Goal: Task Accomplishment & Management: Complete application form

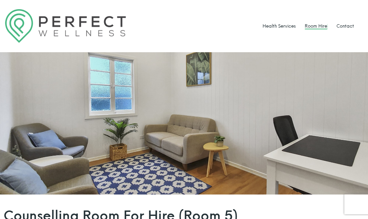
click at [312, 23] on link "Room Hire" at bounding box center [316, 25] width 22 height 5
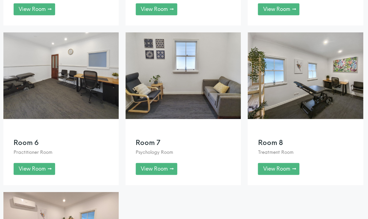
scroll to position [628, 0]
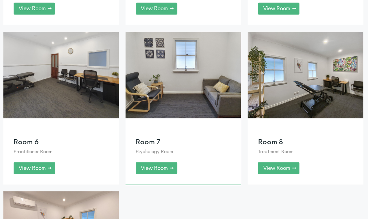
click at [158, 166] on link at bounding box center [183, 108] width 115 height 152
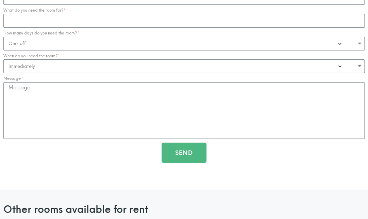
scroll to position [944, 0]
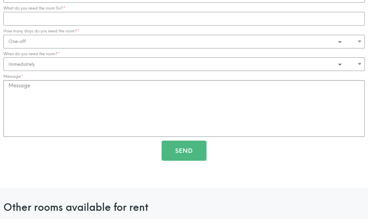
click at [25, 108] on textarea "Message" at bounding box center [183, 108] width 361 height 57
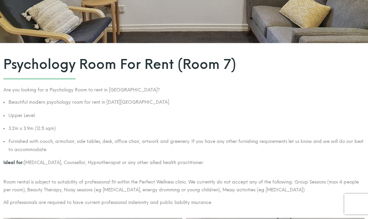
scroll to position [0, 0]
